Goal: Task Accomplishment & Management: Manage account settings

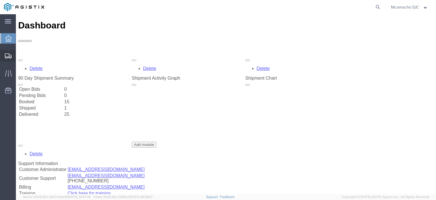
click at [20, 56] on span "Shipments" at bounding box center [18, 55] width 4 height 11
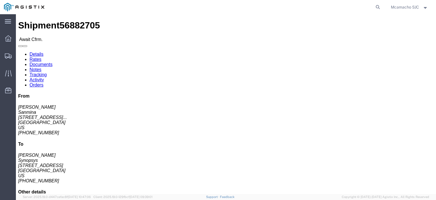
click link "Confirm"
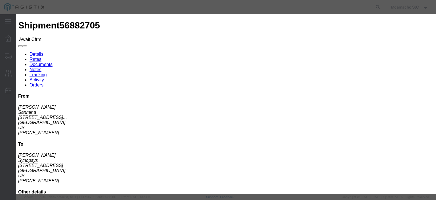
click input "text"
paste input "1000993723"
type input "1000993723"
type input "[PERSON_NAME]"
type input "4084571280"
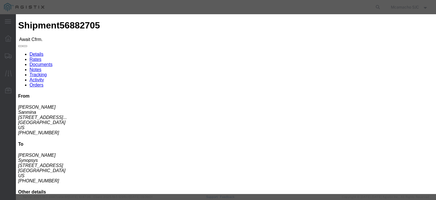
click select "Select Midnight 1 am 2 am 3 am 4 am 5 am 6 am 7 am 8 am 9 am 10 am 11 am 12 Noo…"
select select "1400"
click select "Select Midnight 1 am 2 am 3 am 4 am 5 am 6 am 7 am 8 am 9 am 10 am 11 am 12 Noo…"
click div "Confirmation Details Use my profile Bill of Lading Number 1000993723 Person Mon…"
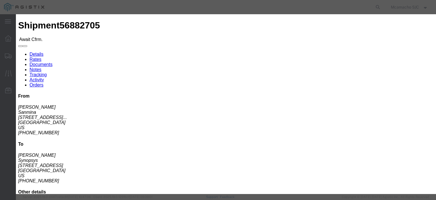
click input "[DATE]"
click td "19"
type input "[DATE]"
click select "Select Midnight 1 am 2 am 3 am 4 am 5 am 6 am 7 am 8 am 9 am 10 am 11 am 12 Noo…"
select select "1600"
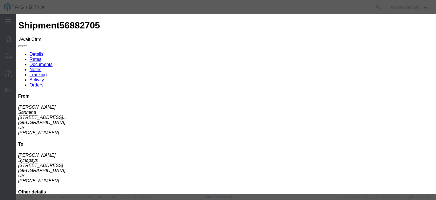
click select "Select Midnight 1 am 2 am 3 am 4 am 5 am 6 am 7 am 8 am 9 am 10 am 11 am 12 Noo…"
click button "Submit"
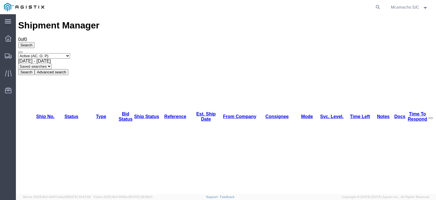
click at [45, 53] on select "Select status Active (AC, O, P) All Approved Awaiting Confirmation (AC) Booked …" at bounding box center [44, 55] width 52 height 5
select select "BOOK"
click at [18, 53] on select "Select status Active (AC, O, P) All Approved Awaiting Confirmation (AC) Booked …" at bounding box center [44, 55] width 52 height 5
click at [35, 69] on button "Search" at bounding box center [26, 72] width 16 height 6
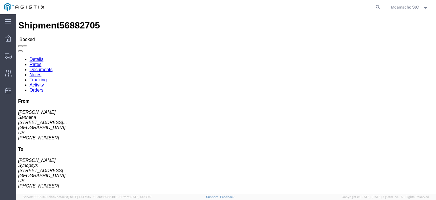
click link "Documents"
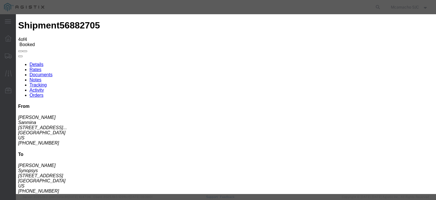
type input "C:\fakepath\1000993723.pdf"
type input "AIRGROUP"
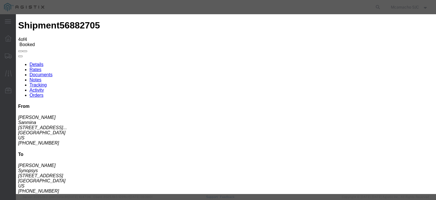
type input "HAWB"
select select "BILL_OF_LADING"
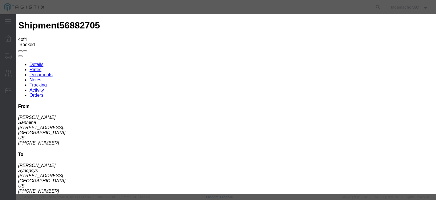
select select
